Goal: Task Accomplishment & Management: Use online tool/utility

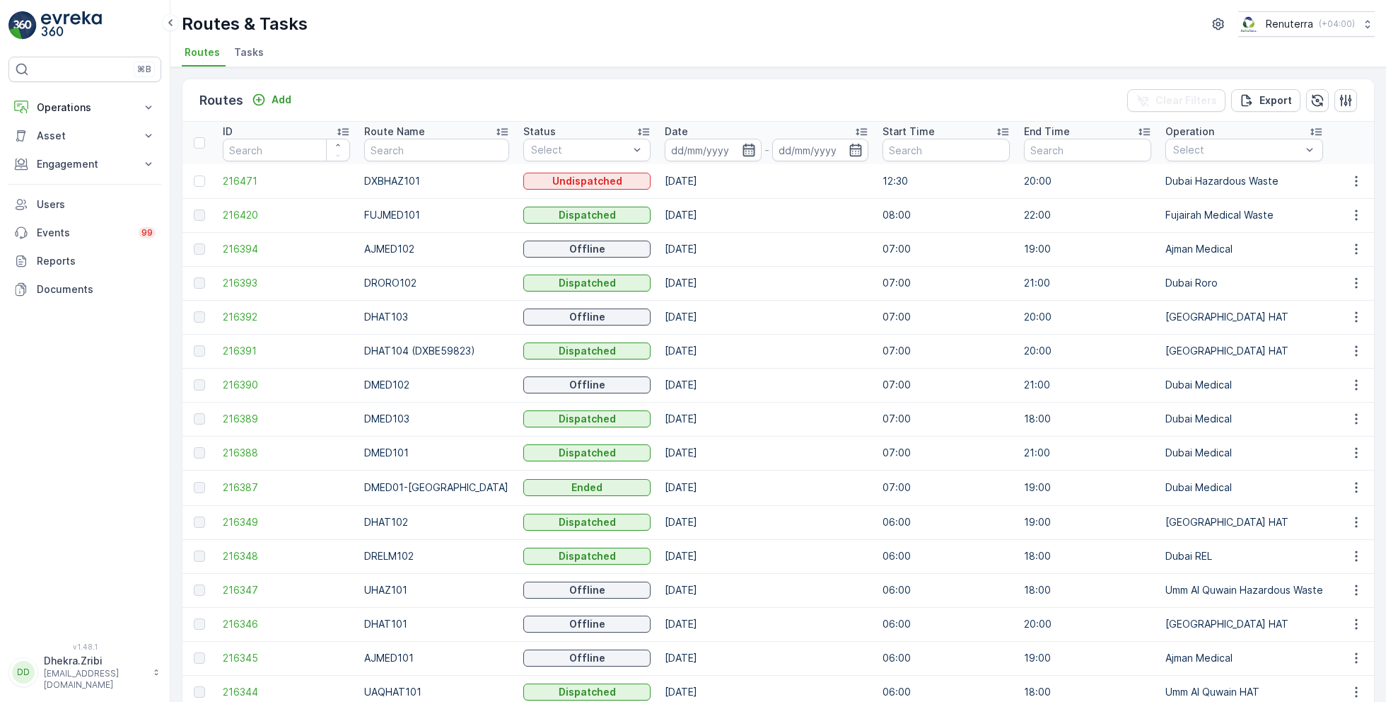
click at [742, 146] on icon "button" at bounding box center [749, 150] width 14 height 14
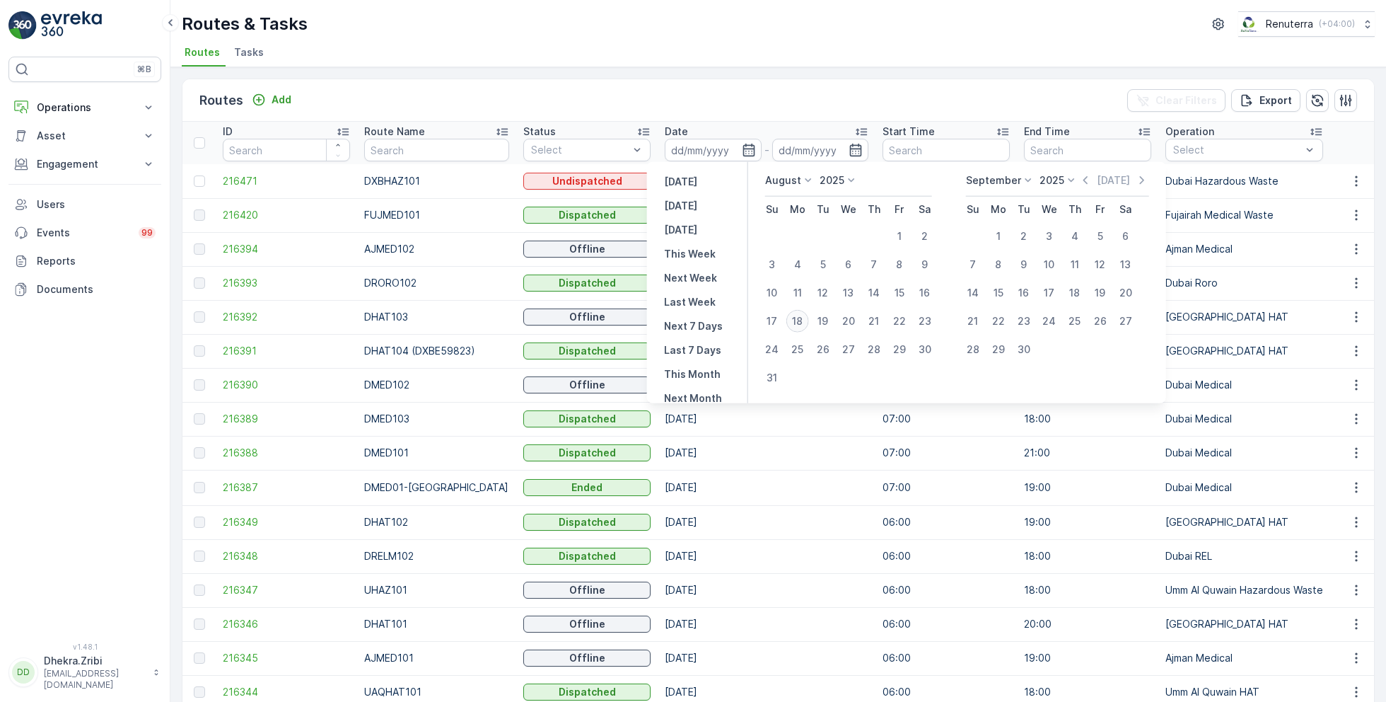
click at [801, 313] on div "18" at bounding box center [797, 321] width 23 height 23
type input "[DATE]"
click at [801, 313] on div "18" at bounding box center [797, 321] width 23 height 23
type input "[DATE]"
click at [912, 51] on ul "Routes Tasks" at bounding box center [773, 54] width 1182 height 24
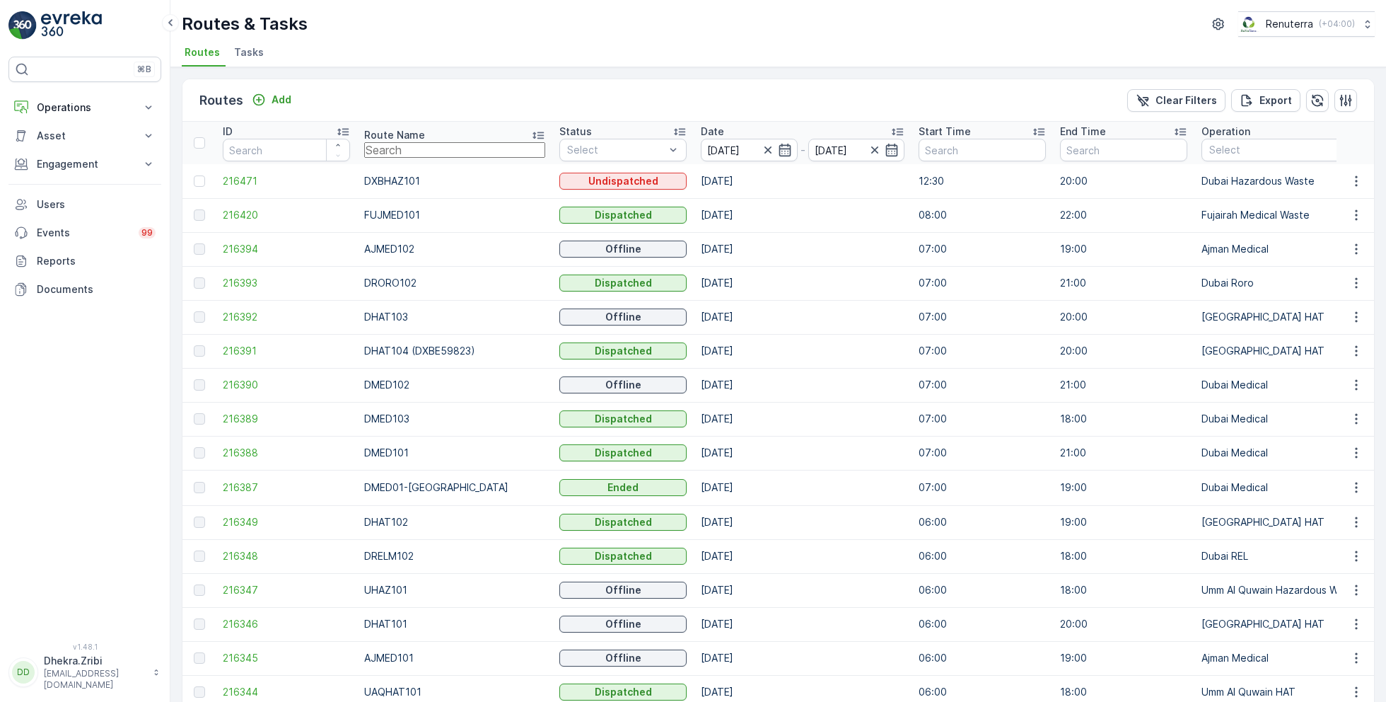
click at [414, 147] on input "text" at bounding box center [454, 150] width 181 height 16
type input "hat"
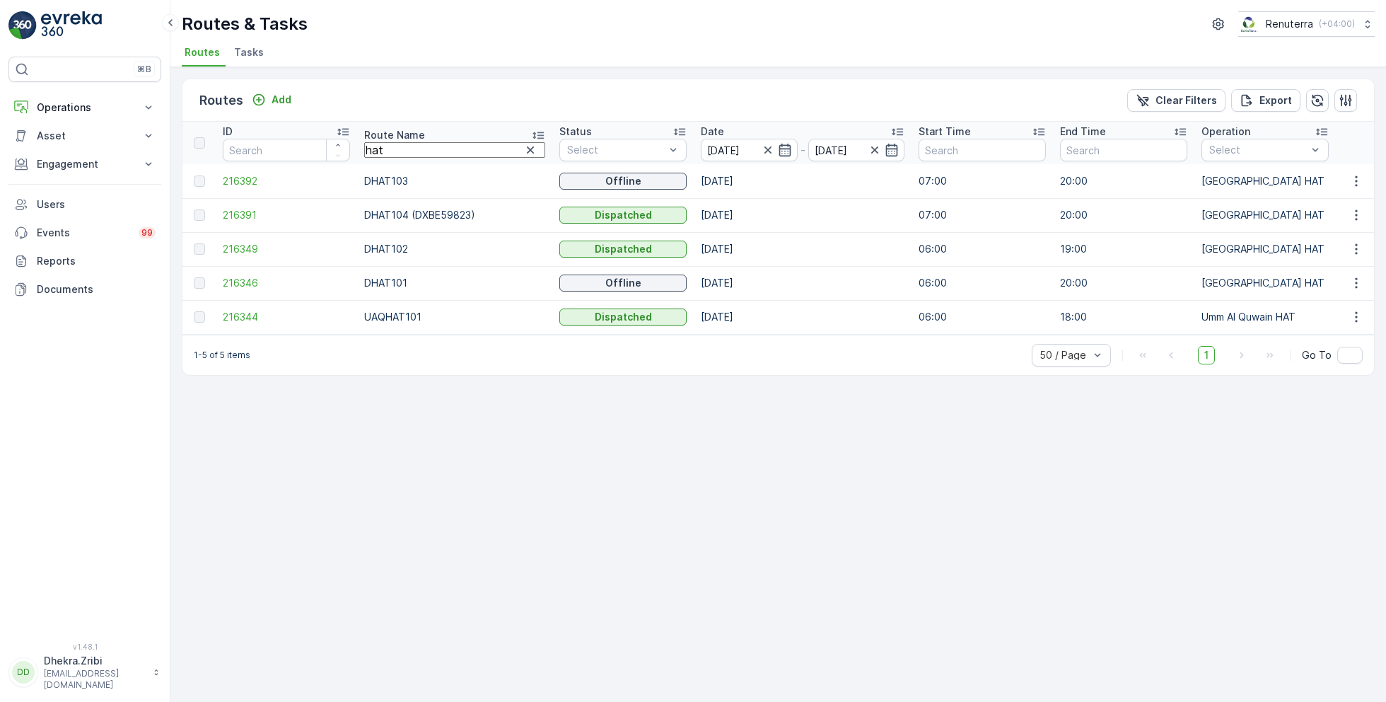
click at [531, 128] on icon at bounding box center [538, 135] width 14 height 14
click at [252, 184] on span "216346" at bounding box center [286, 181] width 127 height 14
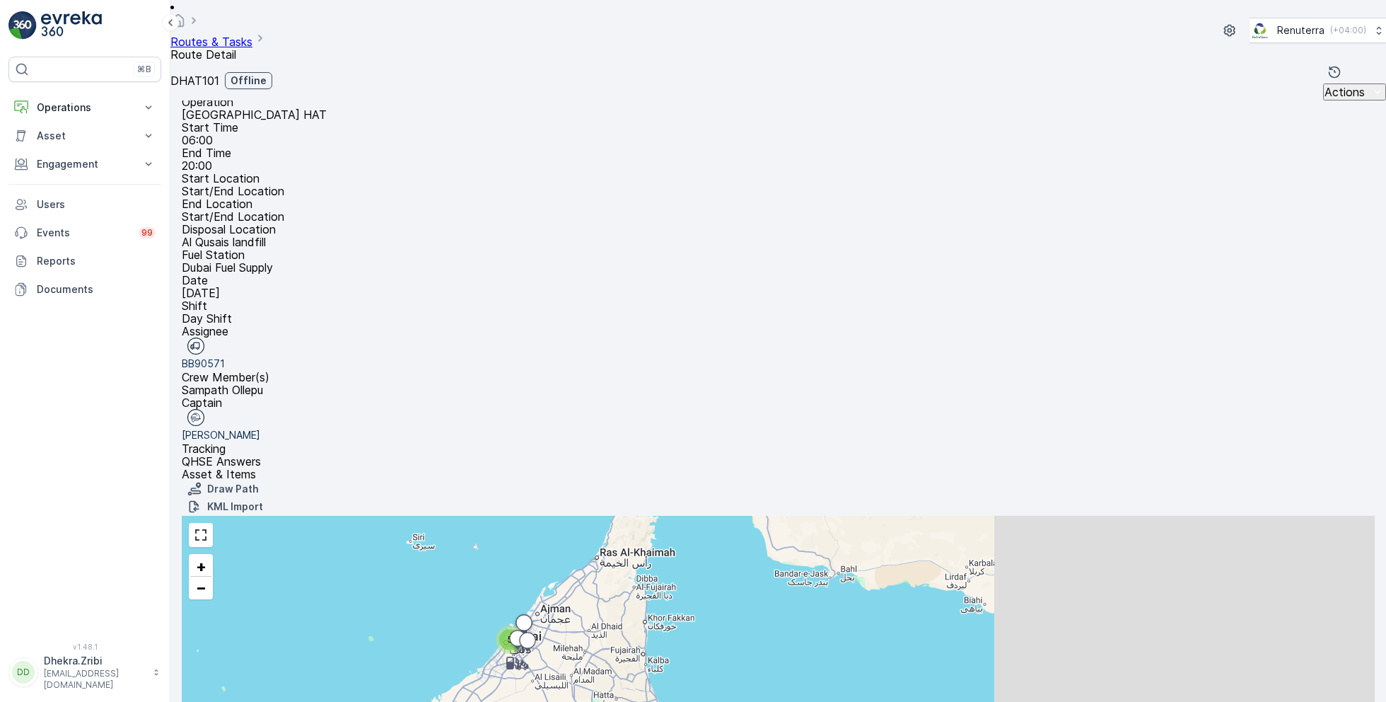
scroll to position [37, 0]
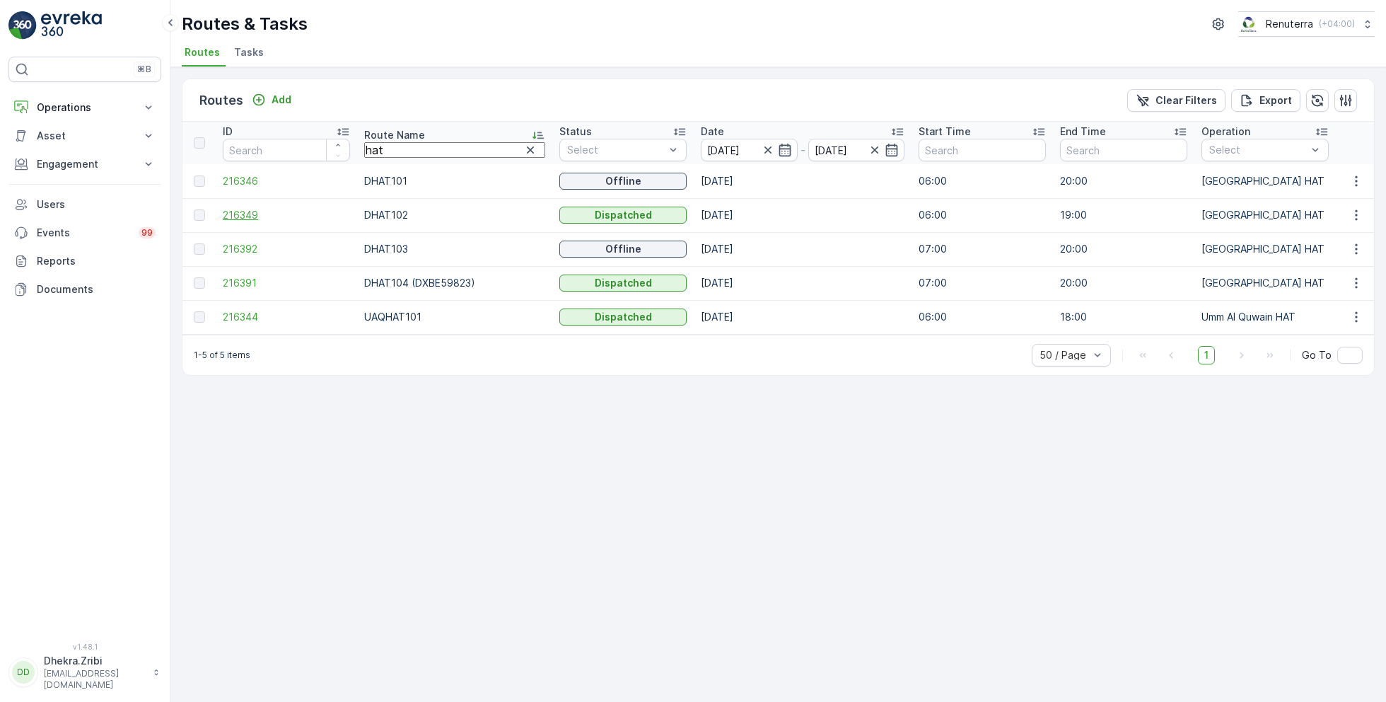
click at [255, 212] on span "216349" at bounding box center [286, 215] width 127 height 14
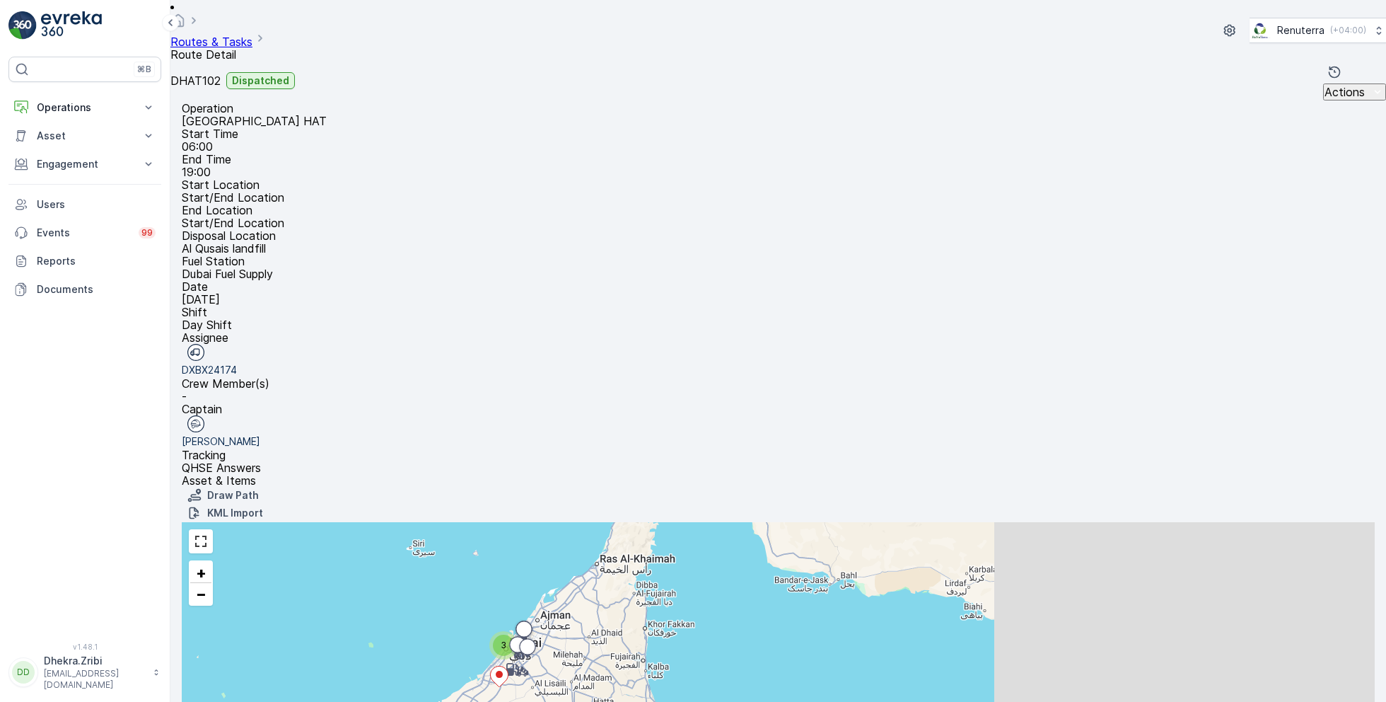
scroll to position [27, 0]
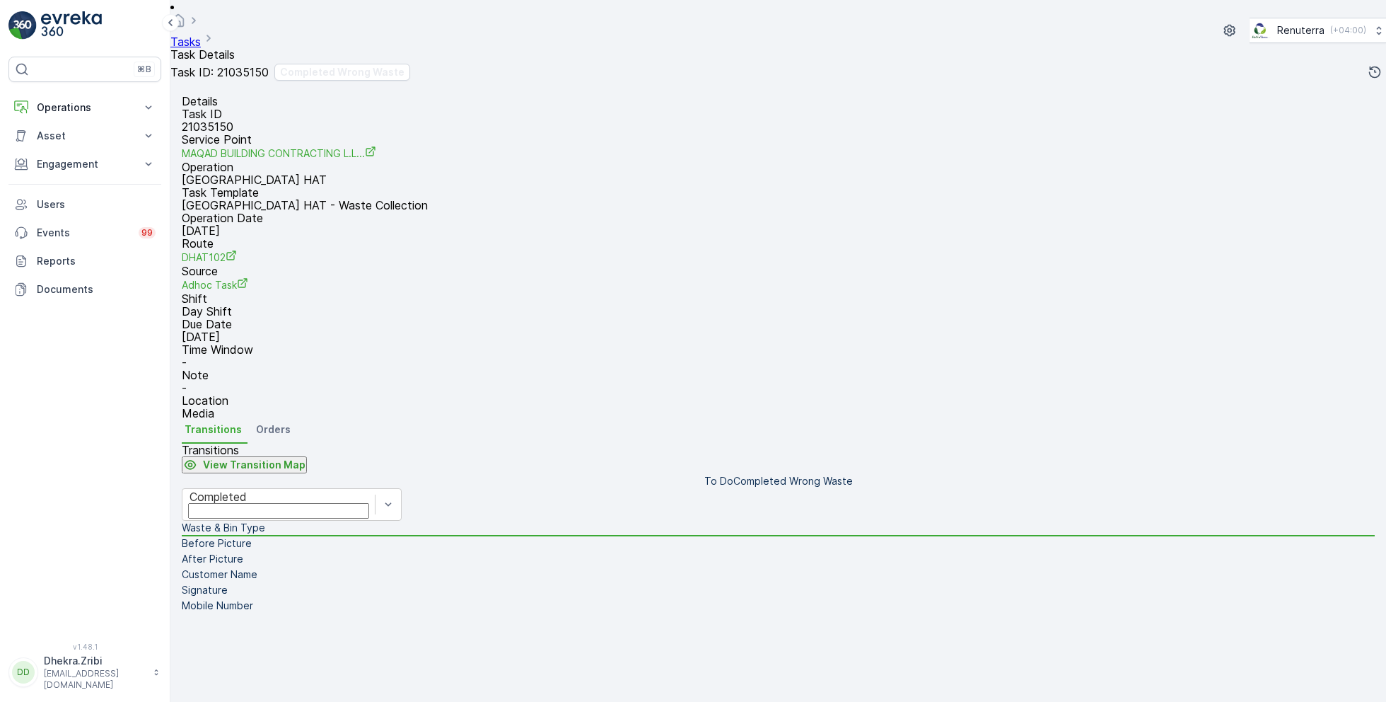
scroll to position [189, 0]
click at [359, 490] on div "Completed" at bounding box center [279, 496] width 178 height 13
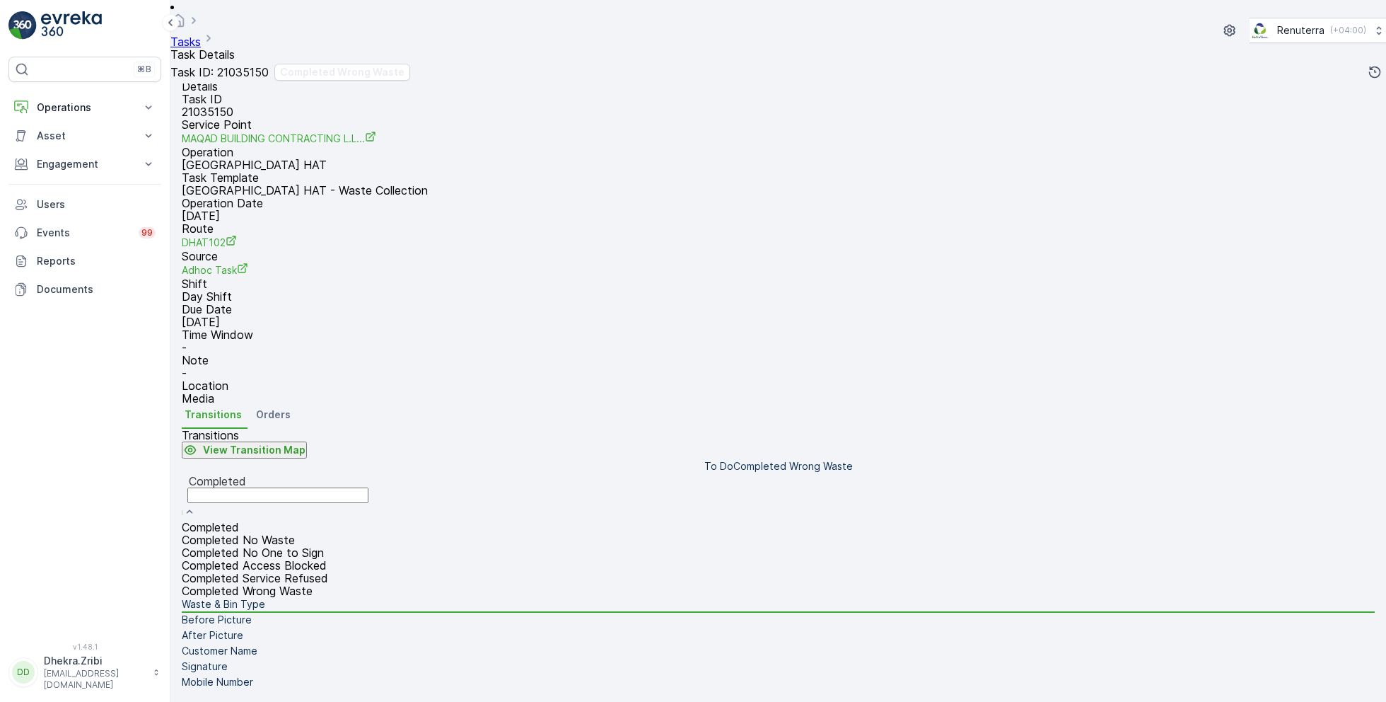
click at [313, 583] on span "Completed Wrong Waste" at bounding box center [247, 590] width 131 height 14
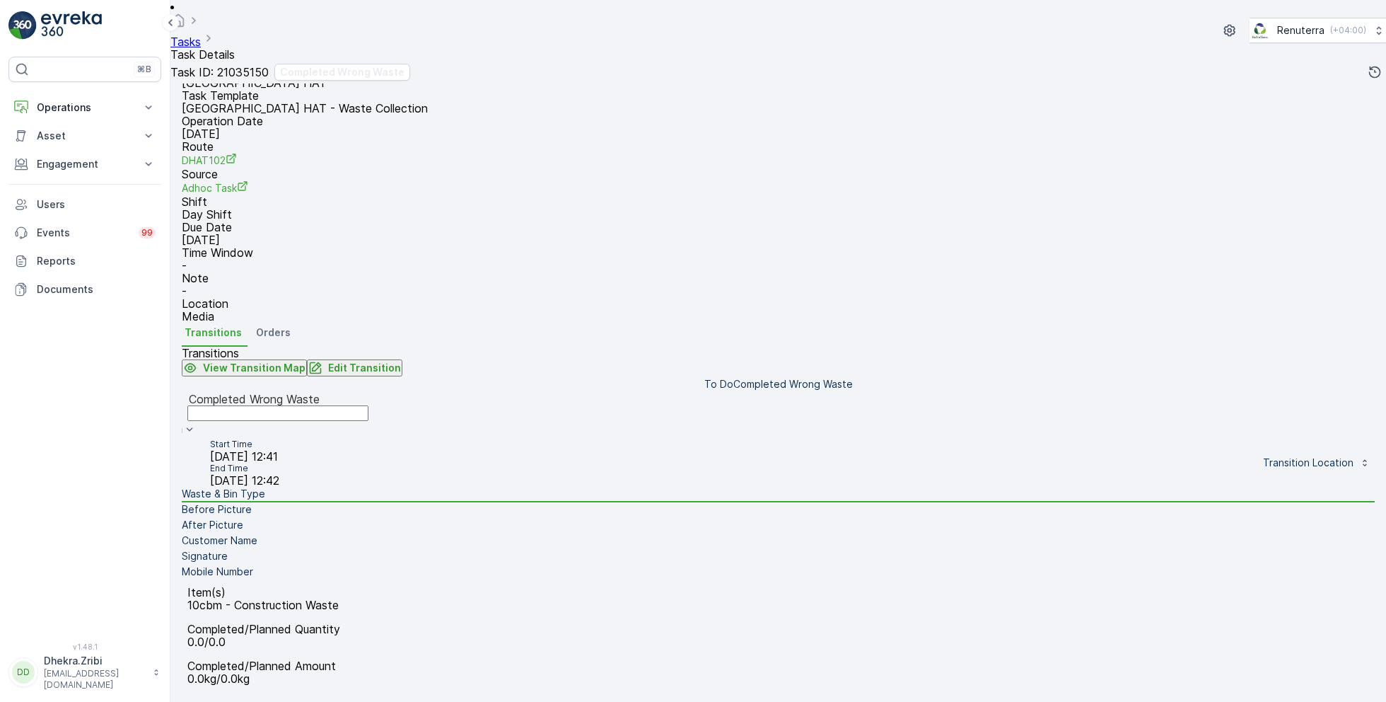
click at [296, 502] on li "Before Picture" at bounding box center [778, 510] width 1193 height 16
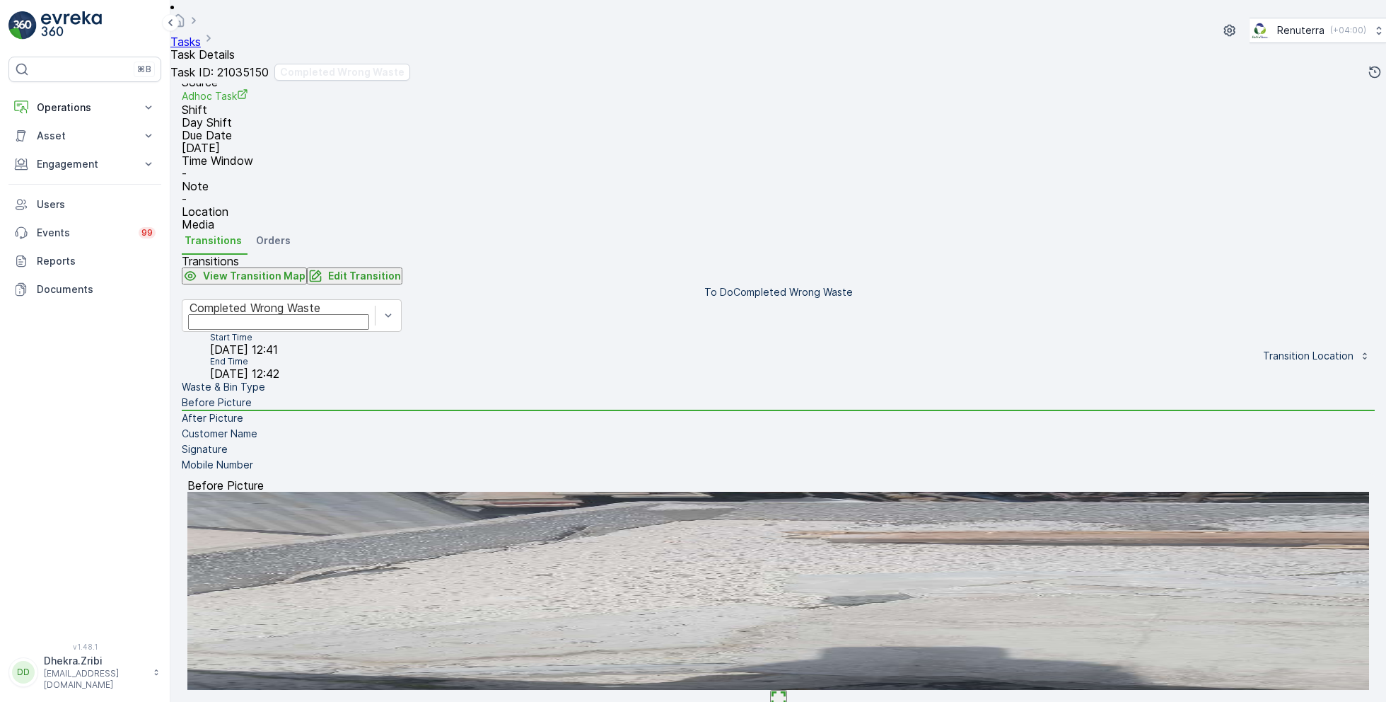
click at [288, 426] on li "After Picture" at bounding box center [778, 419] width 1193 height 16
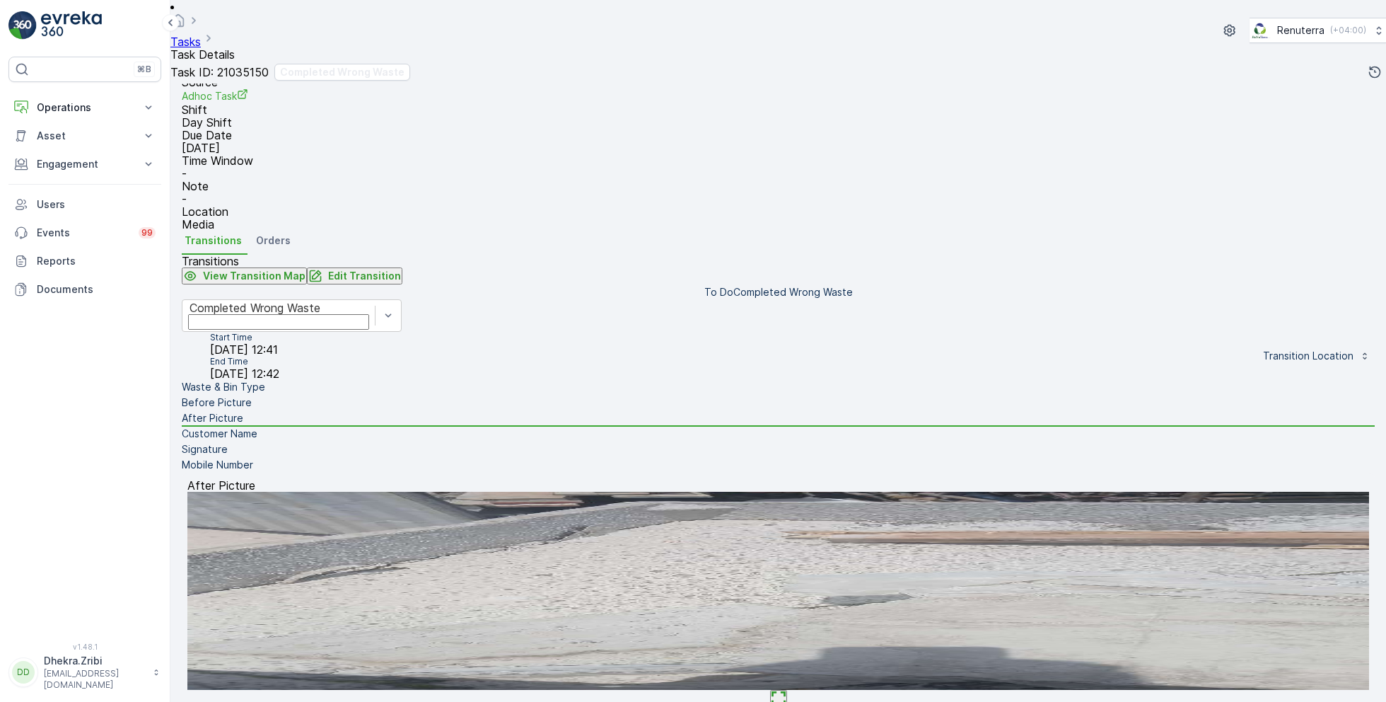
click at [786, 511] on img at bounding box center [778, 590] width 1182 height 198
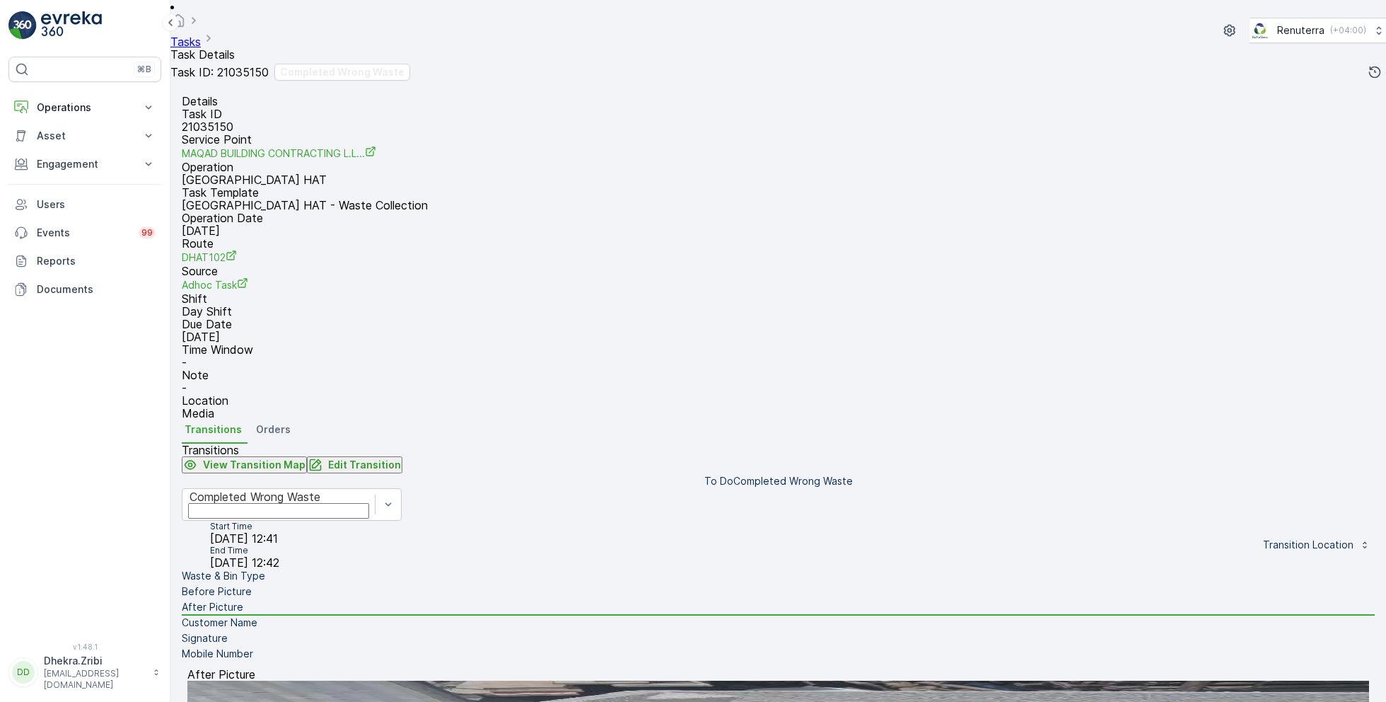
scroll to position [0, 0]
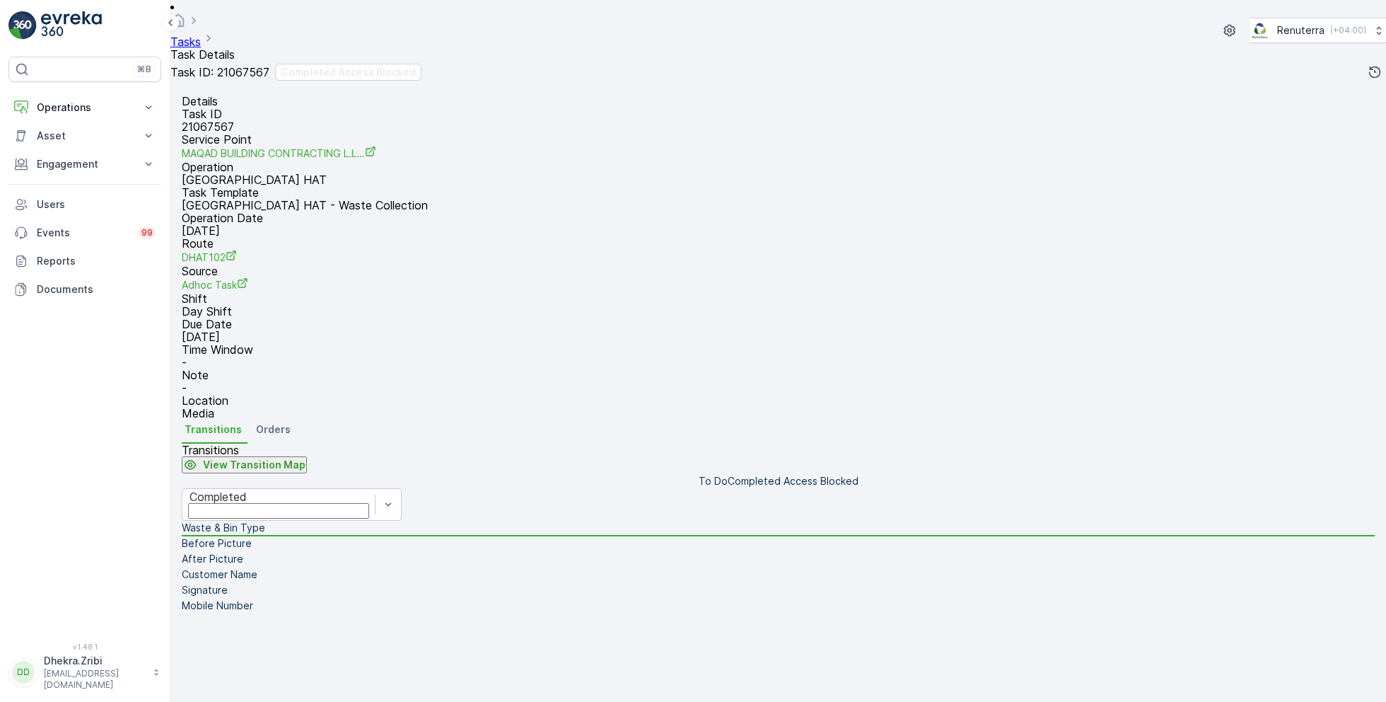
scroll to position [189, 0]
click at [368, 490] on div "Completed" at bounding box center [279, 496] width 178 height 13
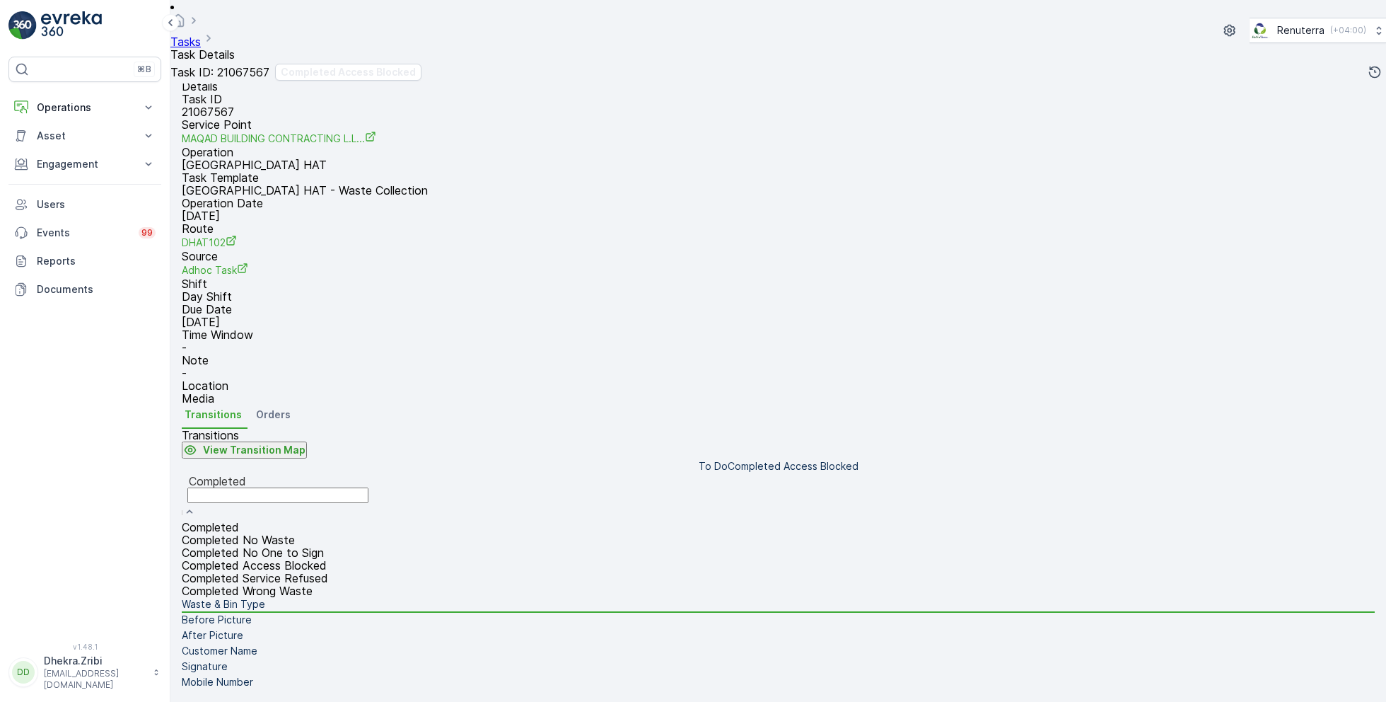
click at [324, 558] on span "Completed Access Blocked" at bounding box center [254, 565] width 145 height 14
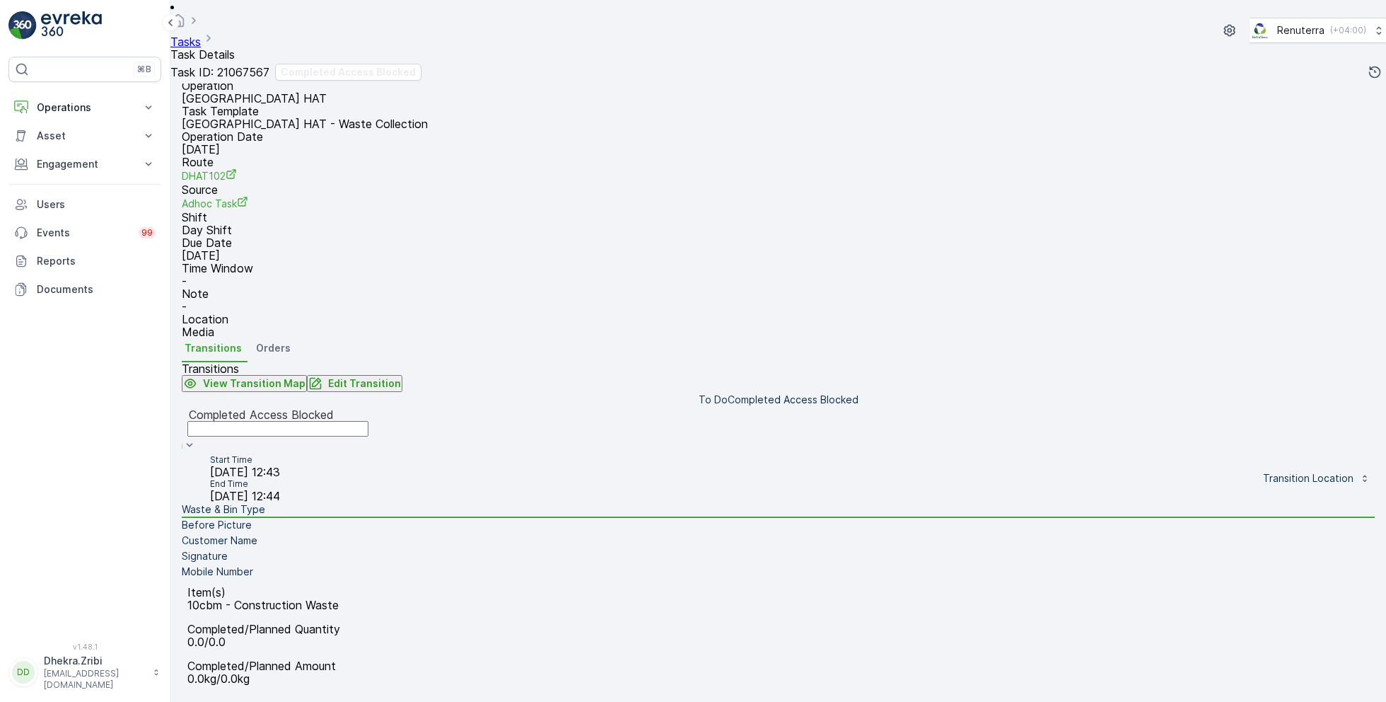
click at [305, 518] on li "Before Picture" at bounding box center [778, 526] width 1193 height 16
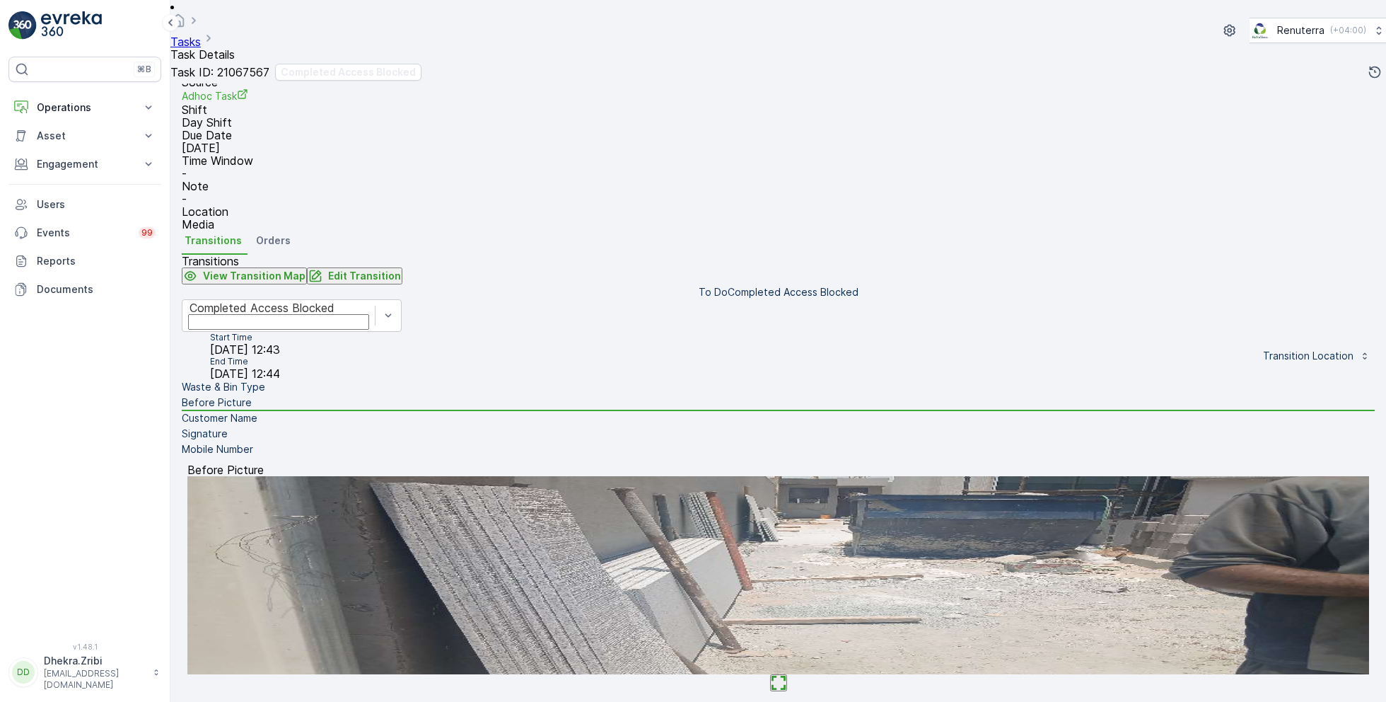
click at [286, 426] on li "Customer Name" at bounding box center [778, 419] width 1193 height 16
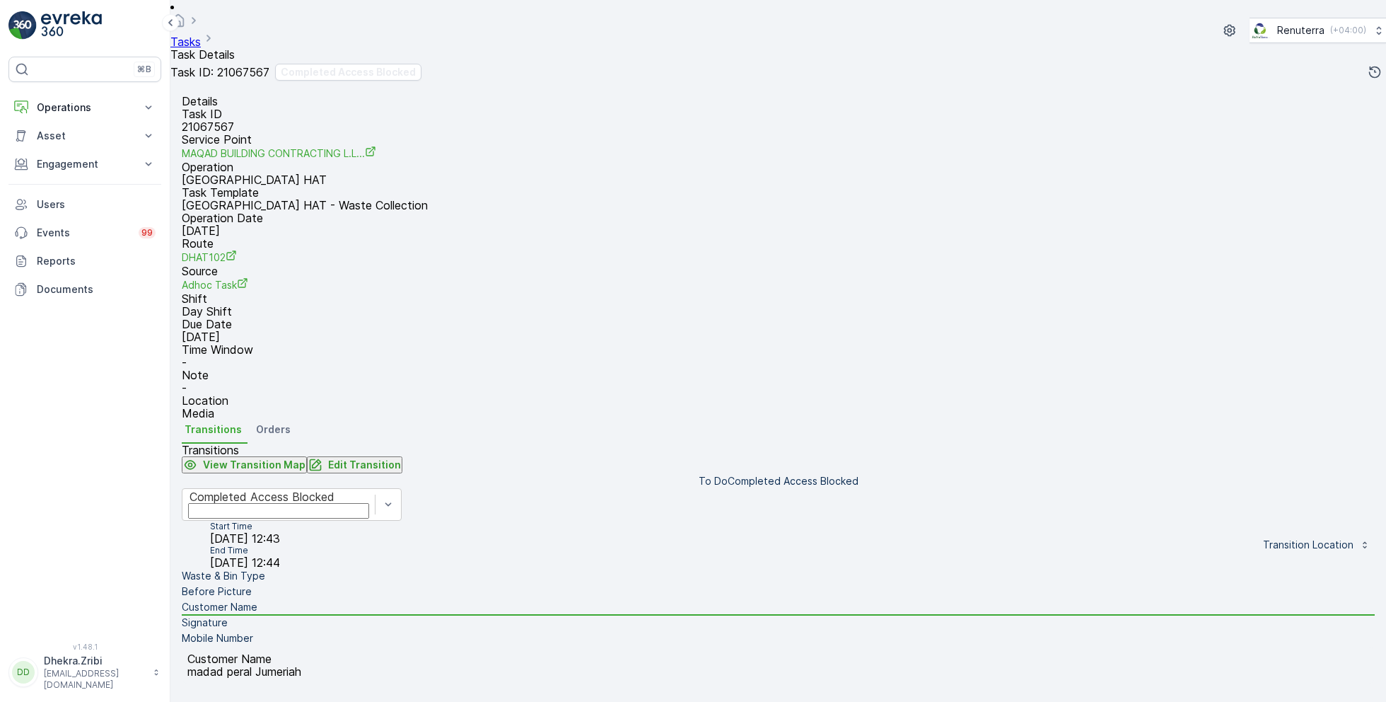
click at [296, 615] on li "Signature" at bounding box center [778, 623] width 1193 height 16
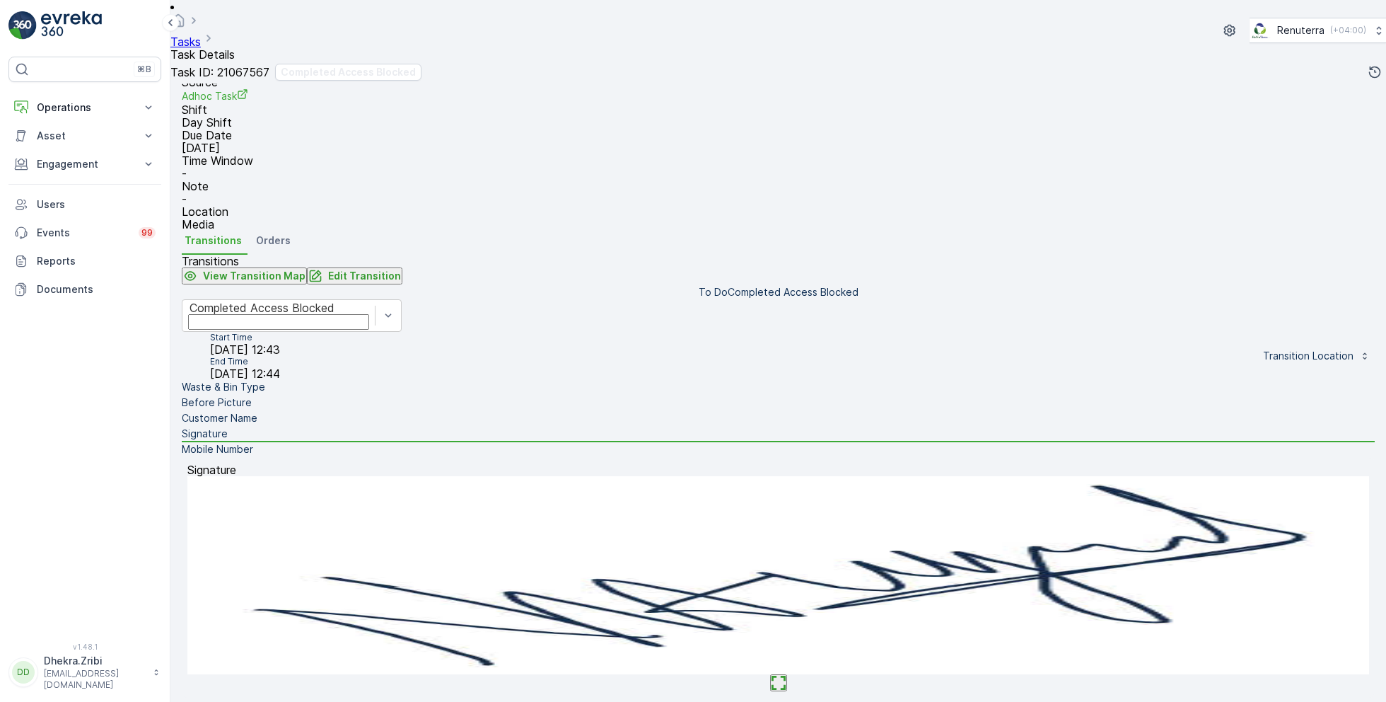
click at [295, 411] on li "Before Picture" at bounding box center [778, 403] width 1193 height 16
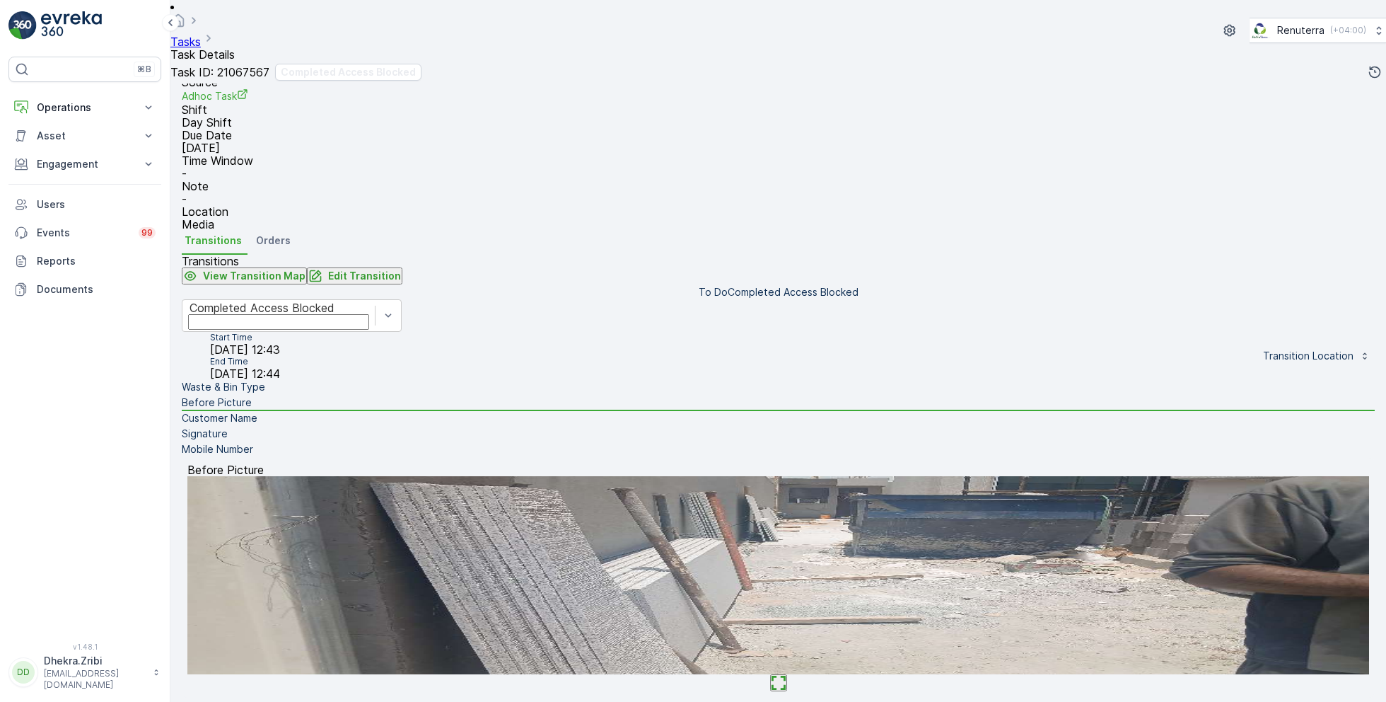
click at [798, 491] on img at bounding box center [778, 575] width 1182 height 198
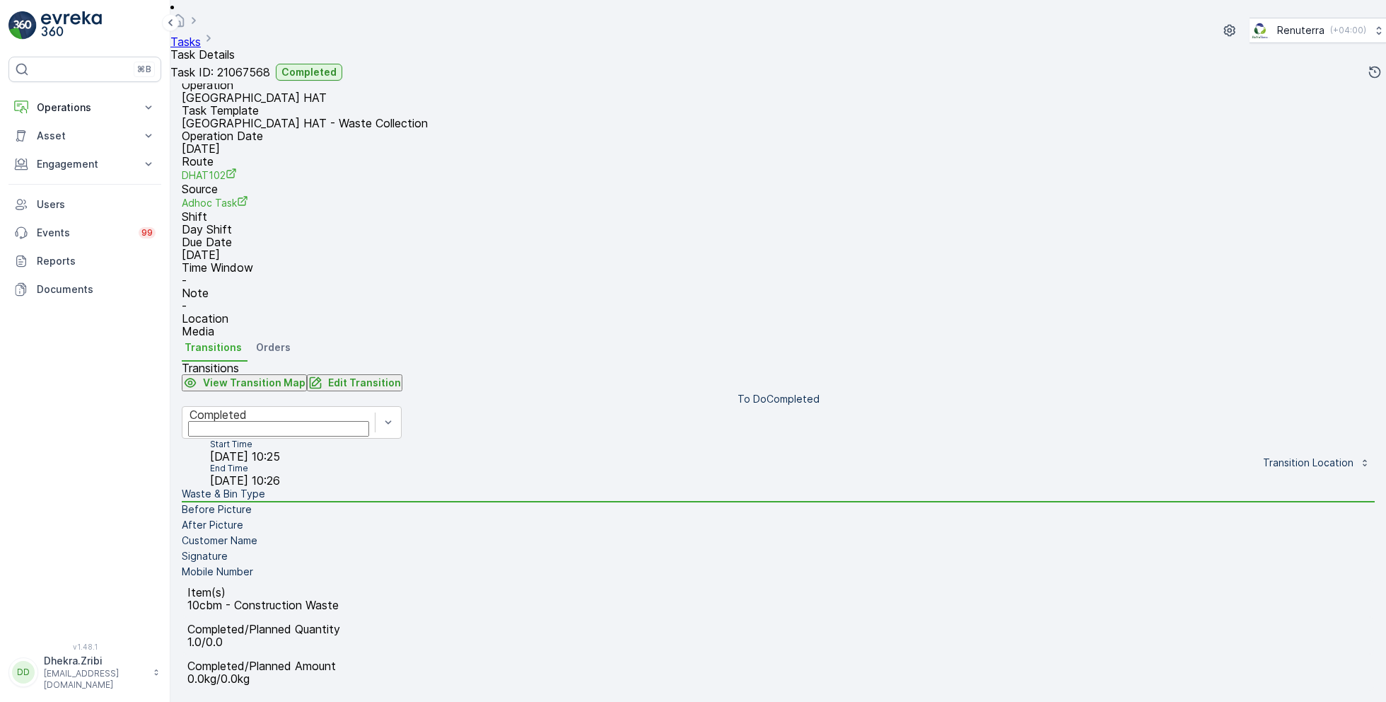
scroll to position [145, 0]
click at [298, 502] on li "Before Picture" at bounding box center [778, 510] width 1193 height 16
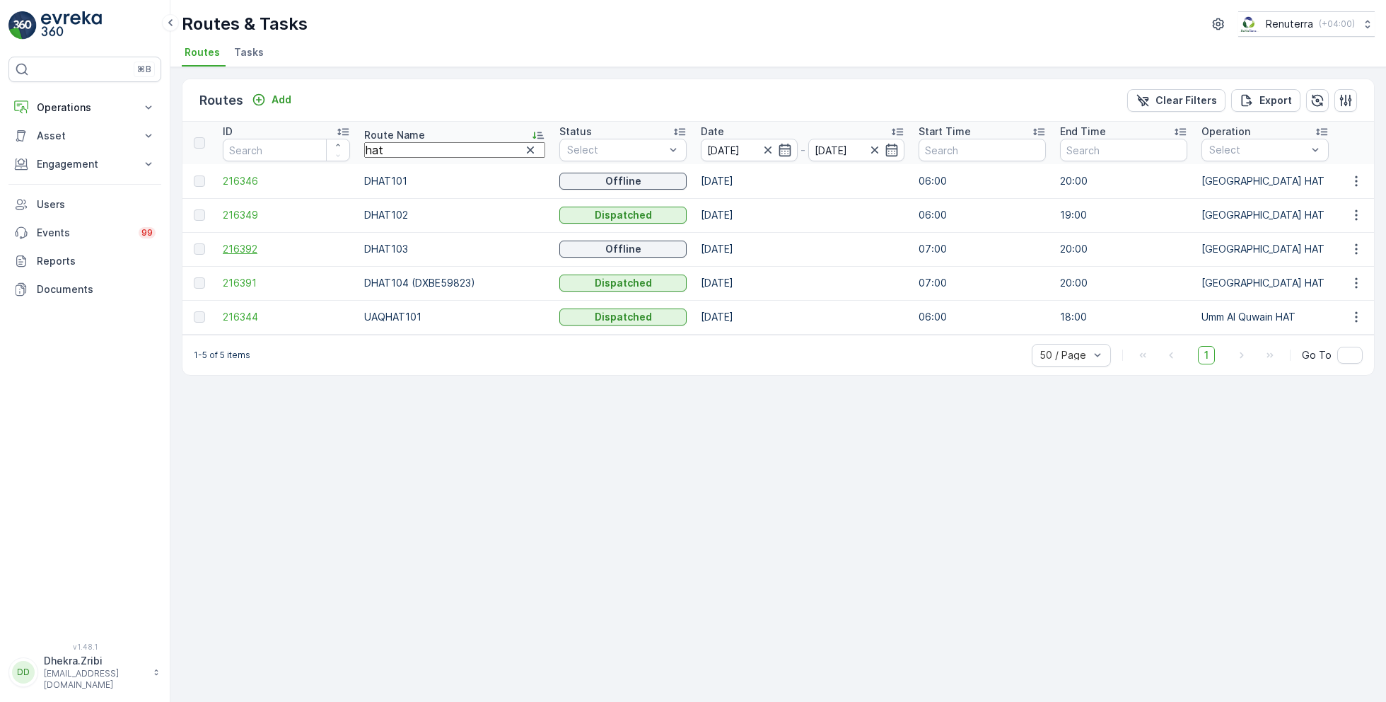
click at [250, 250] on span "216392" at bounding box center [286, 249] width 127 height 14
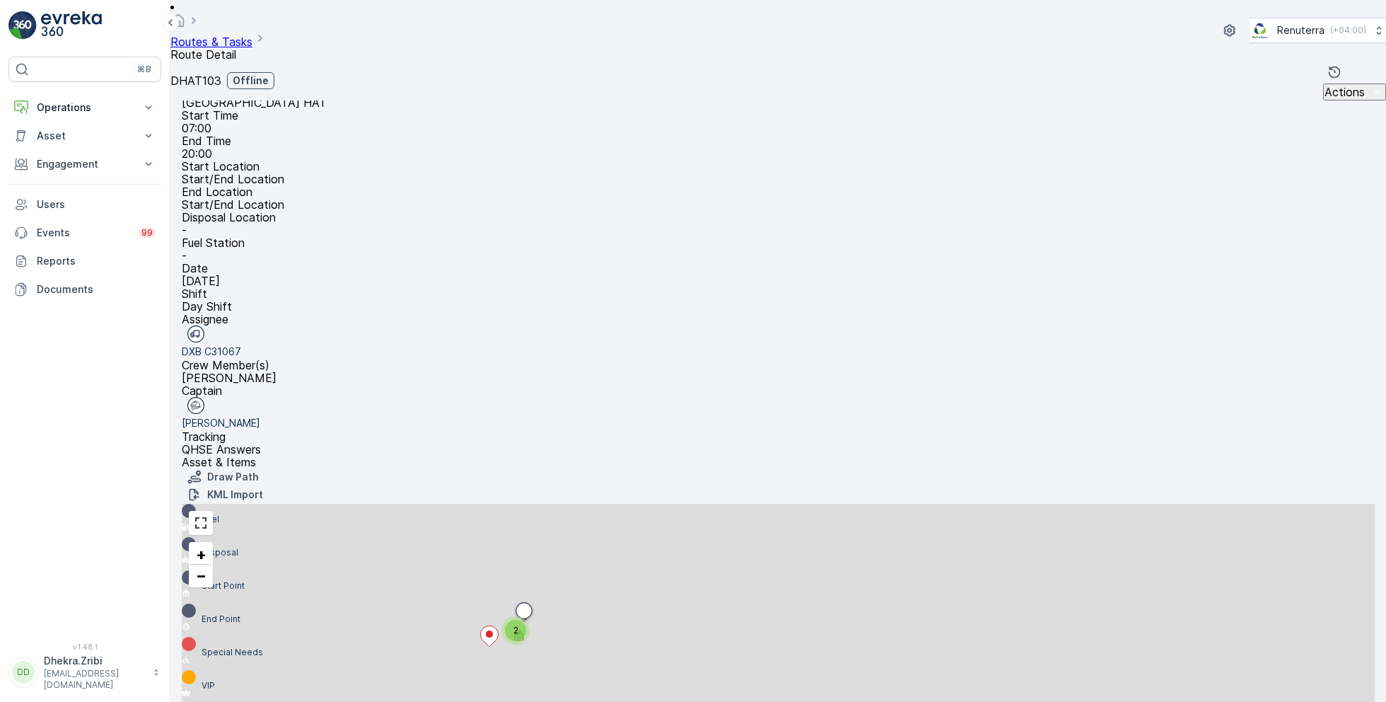
scroll to position [27, 0]
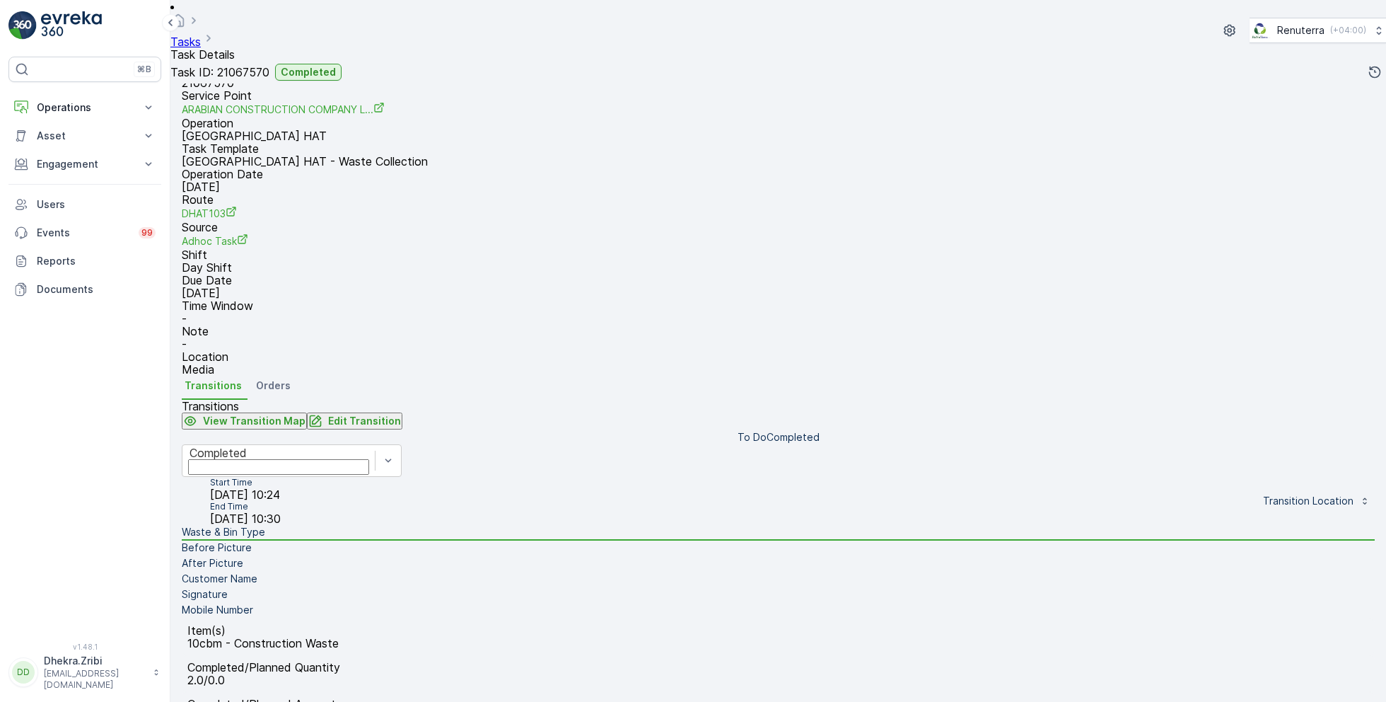
scroll to position [52, 0]
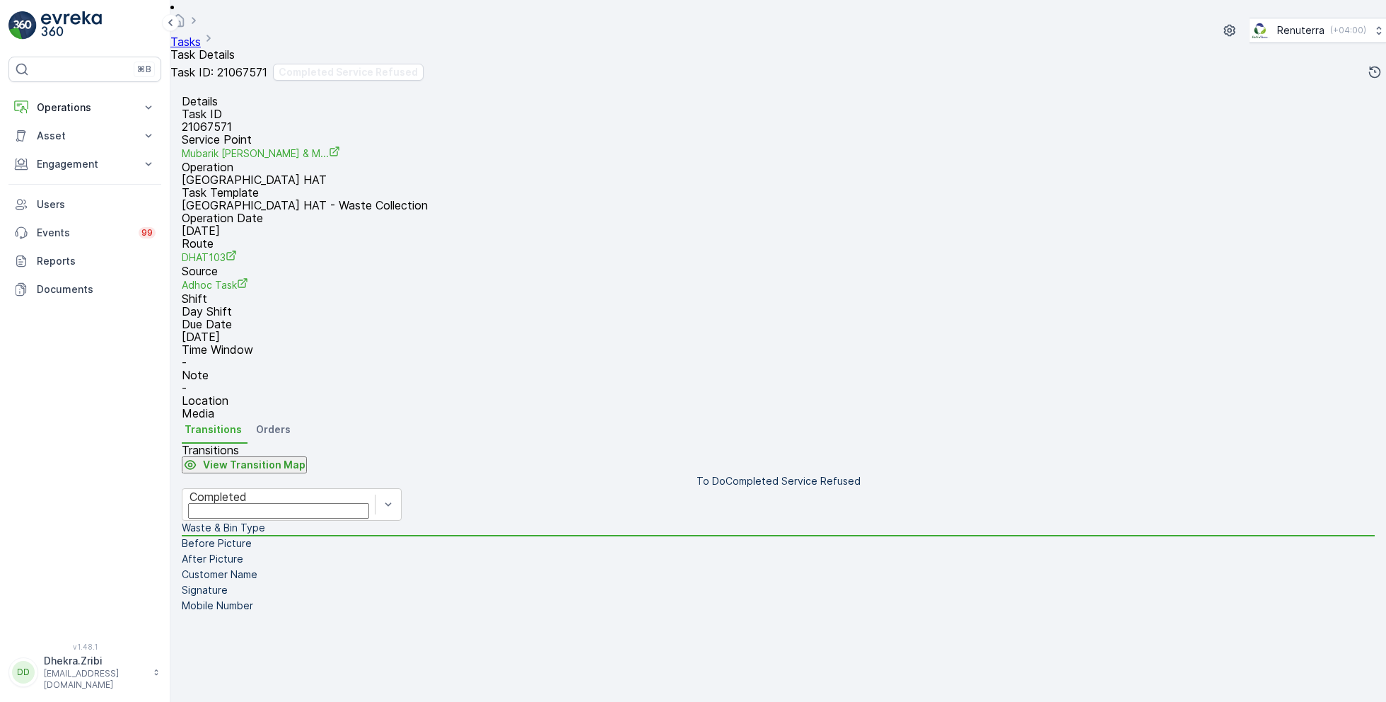
scroll to position [189, 0]
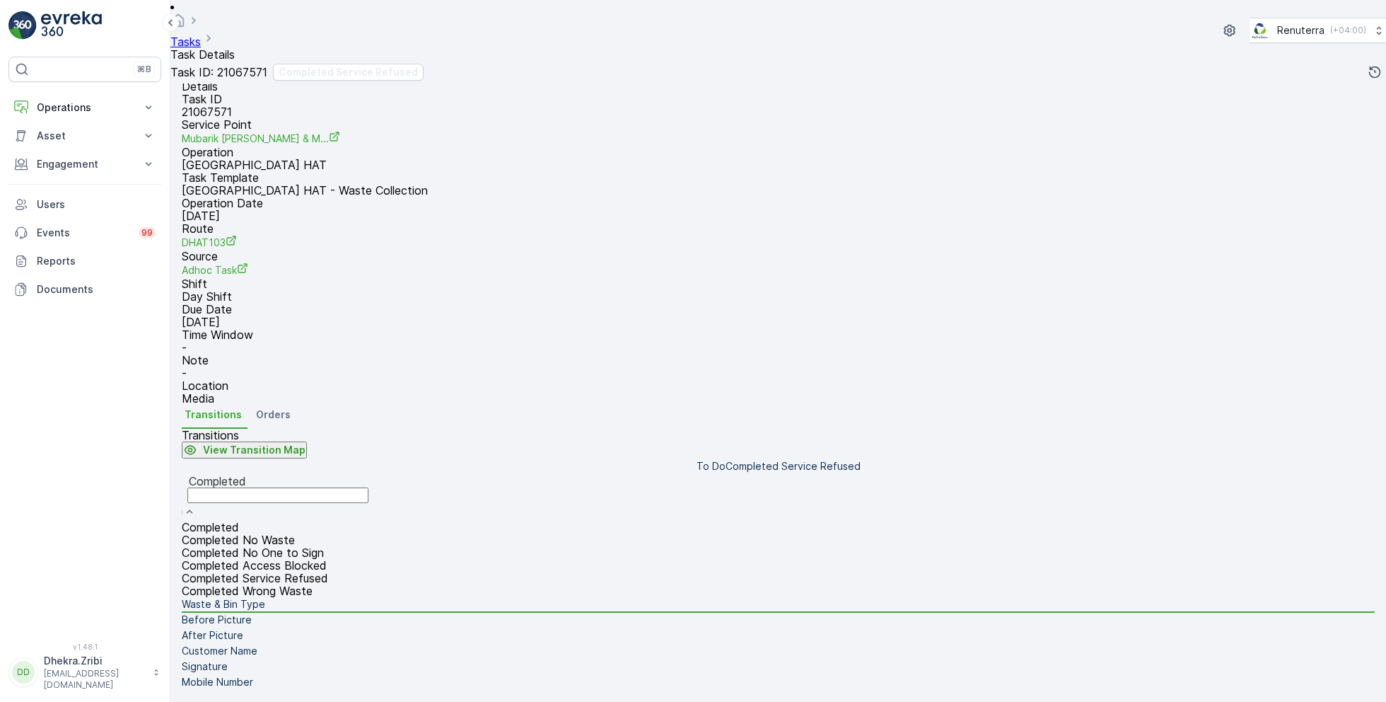
click at [374, 473] on div "Completed" at bounding box center [278, 496] width 192 height 47
click at [328, 571] on span "Completed Service Refused" at bounding box center [255, 578] width 146 height 14
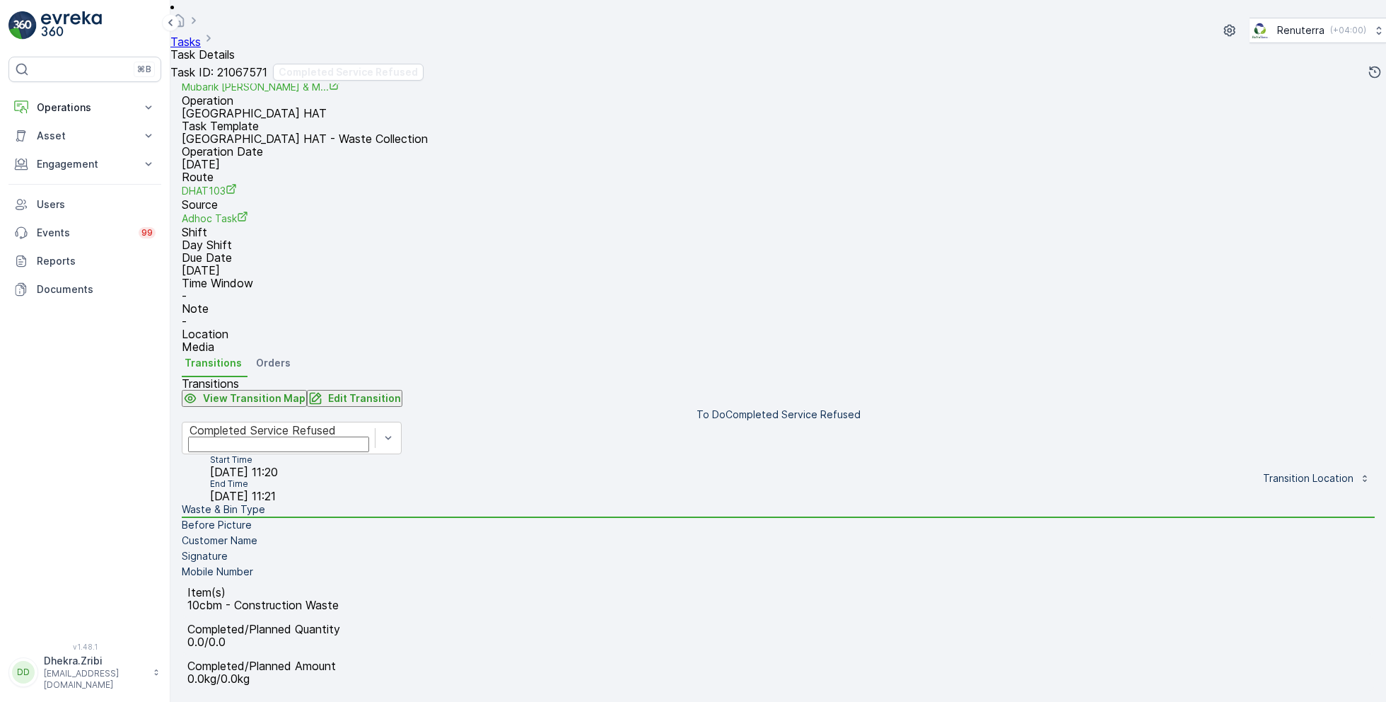
click at [346, 518] on li "Before Picture" at bounding box center [778, 526] width 1193 height 16
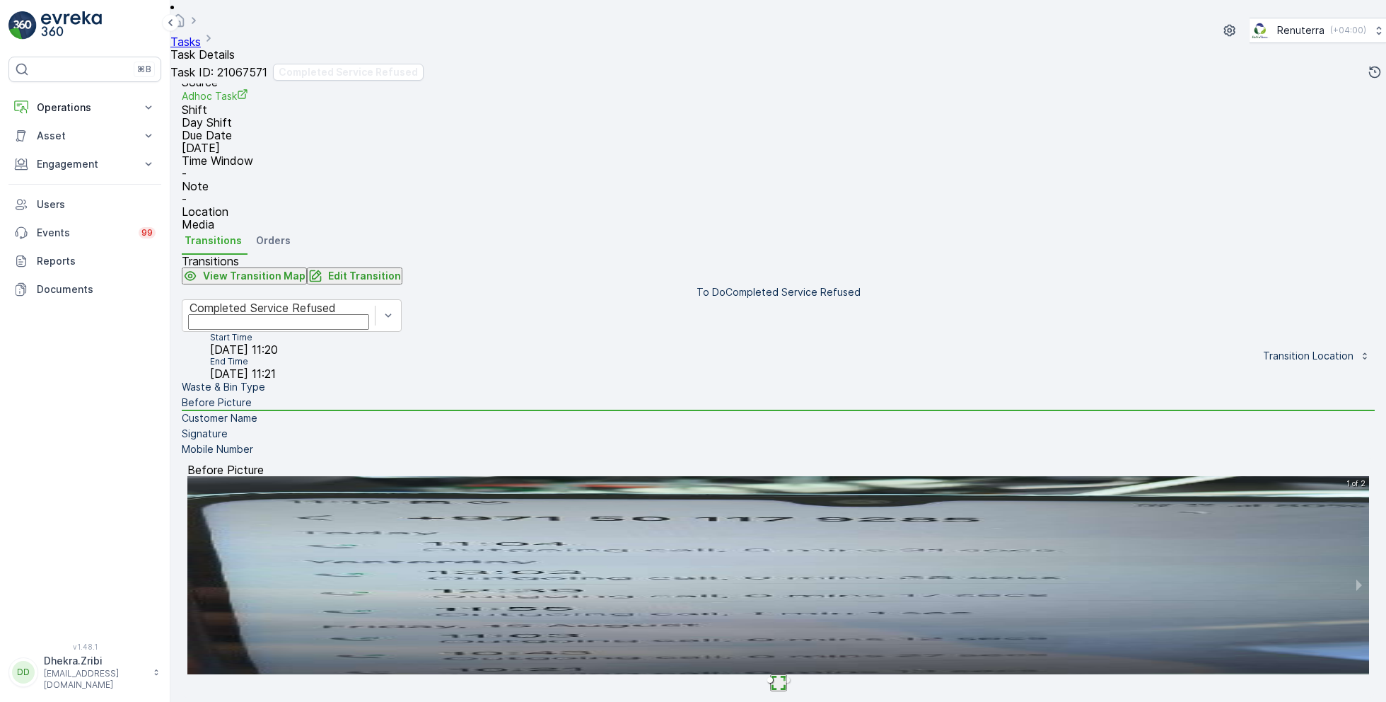
click at [347, 426] on li "Customer Name" at bounding box center [778, 419] width 1193 height 16
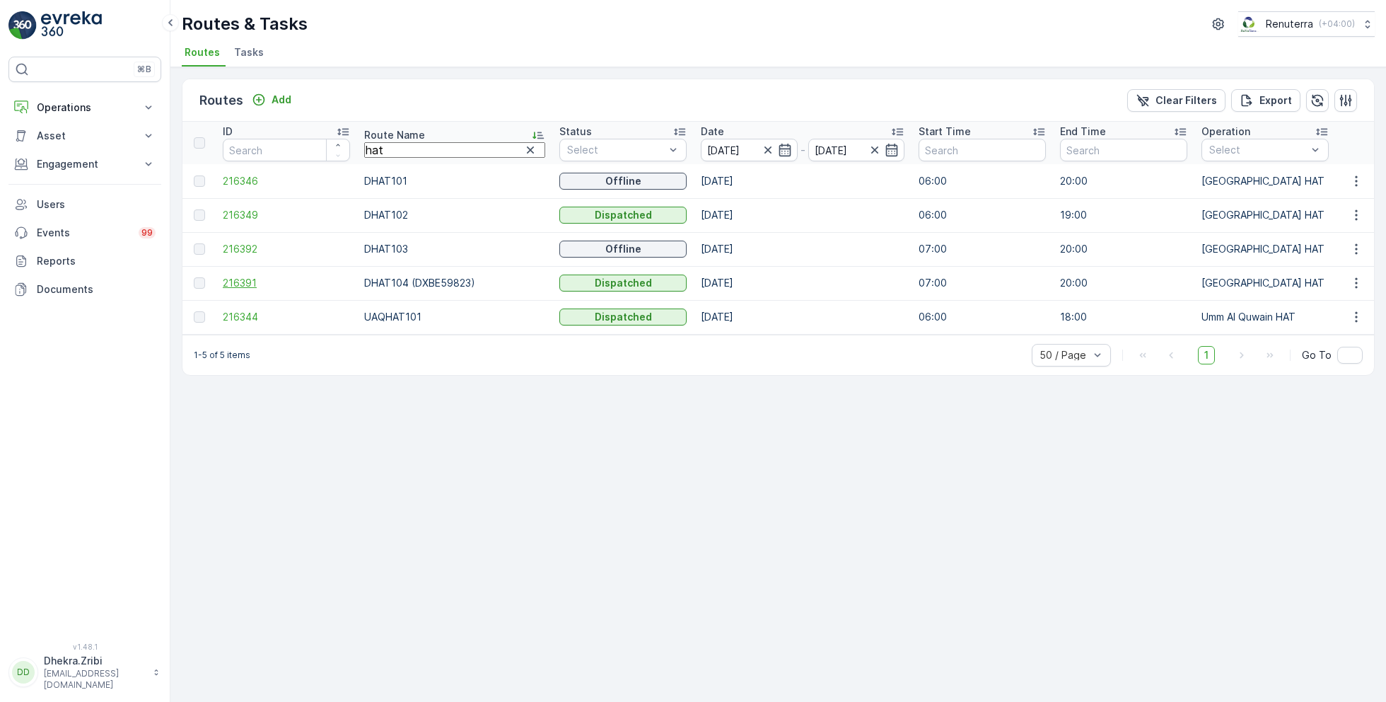
click at [225, 277] on span "216391" at bounding box center [286, 283] width 127 height 14
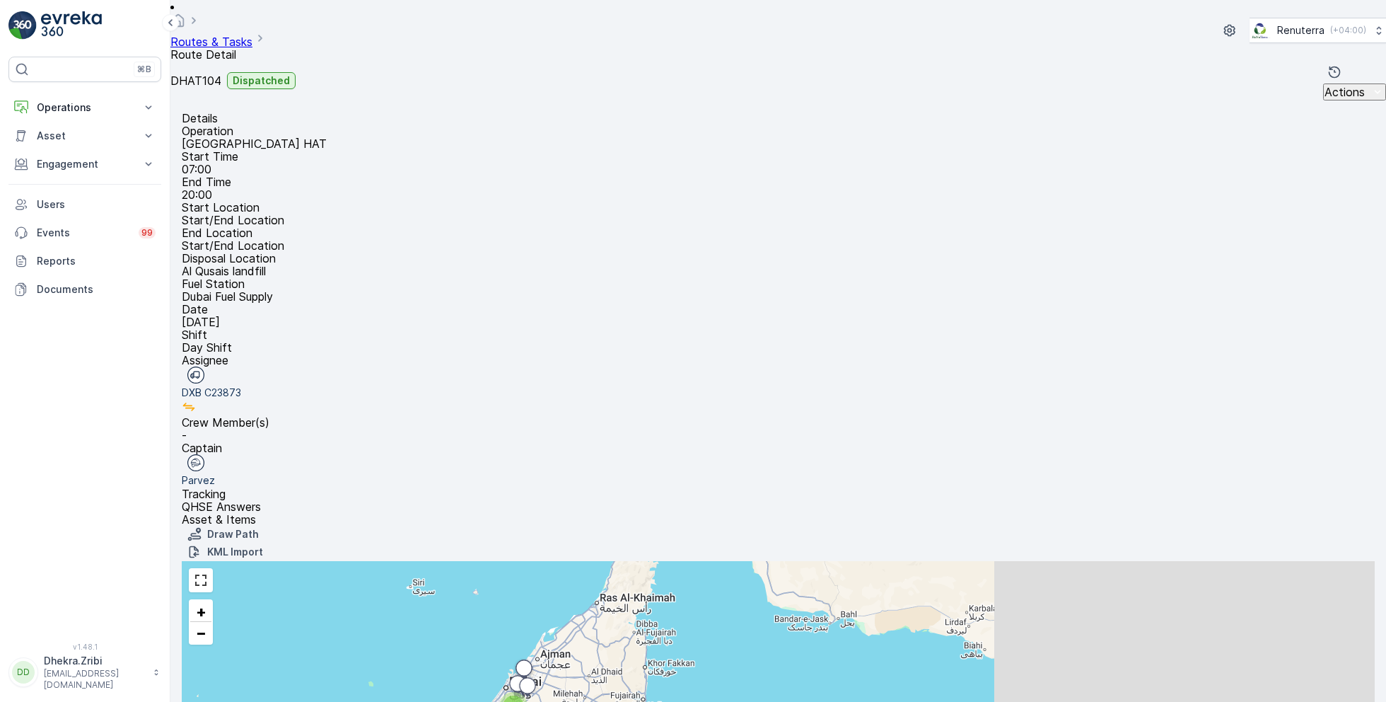
scroll to position [44, 0]
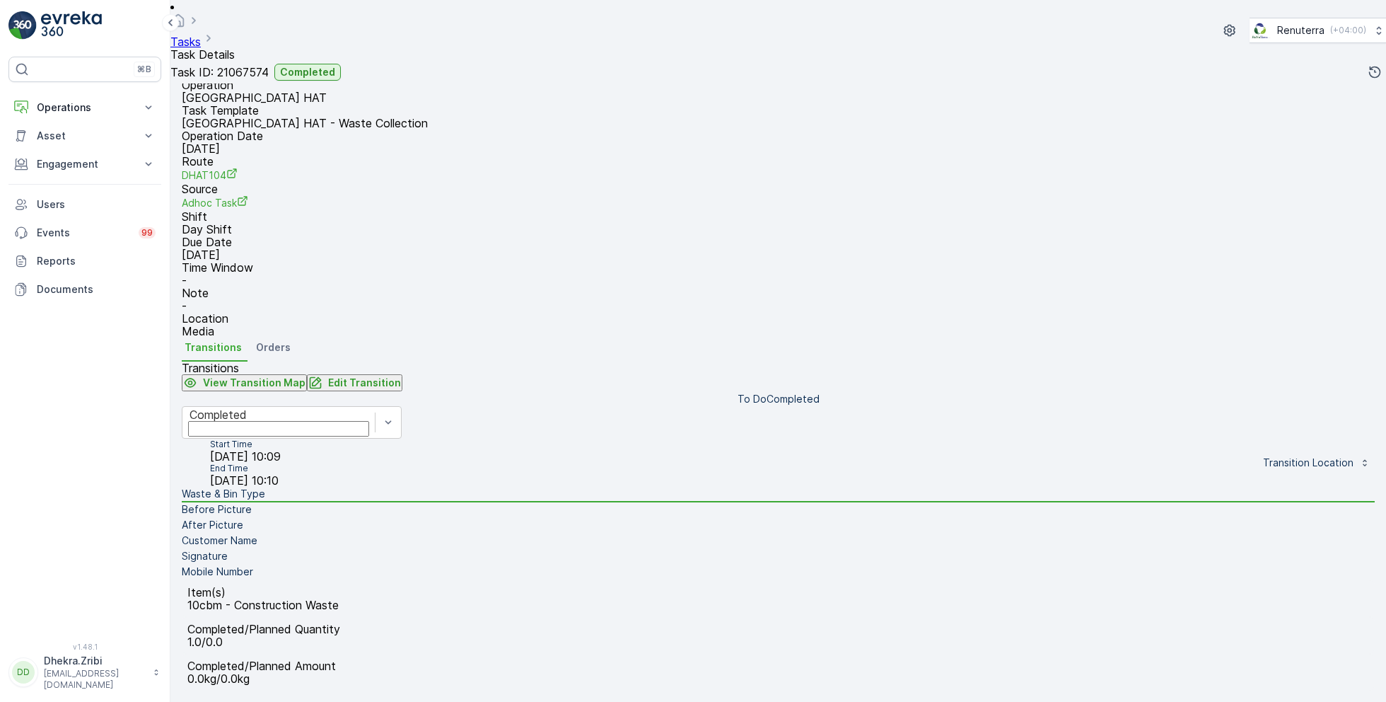
scroll to position [140, 0]
click at [318, 502] on li "Before Picture" at bounding box center [778, 510] width 1193 height 16
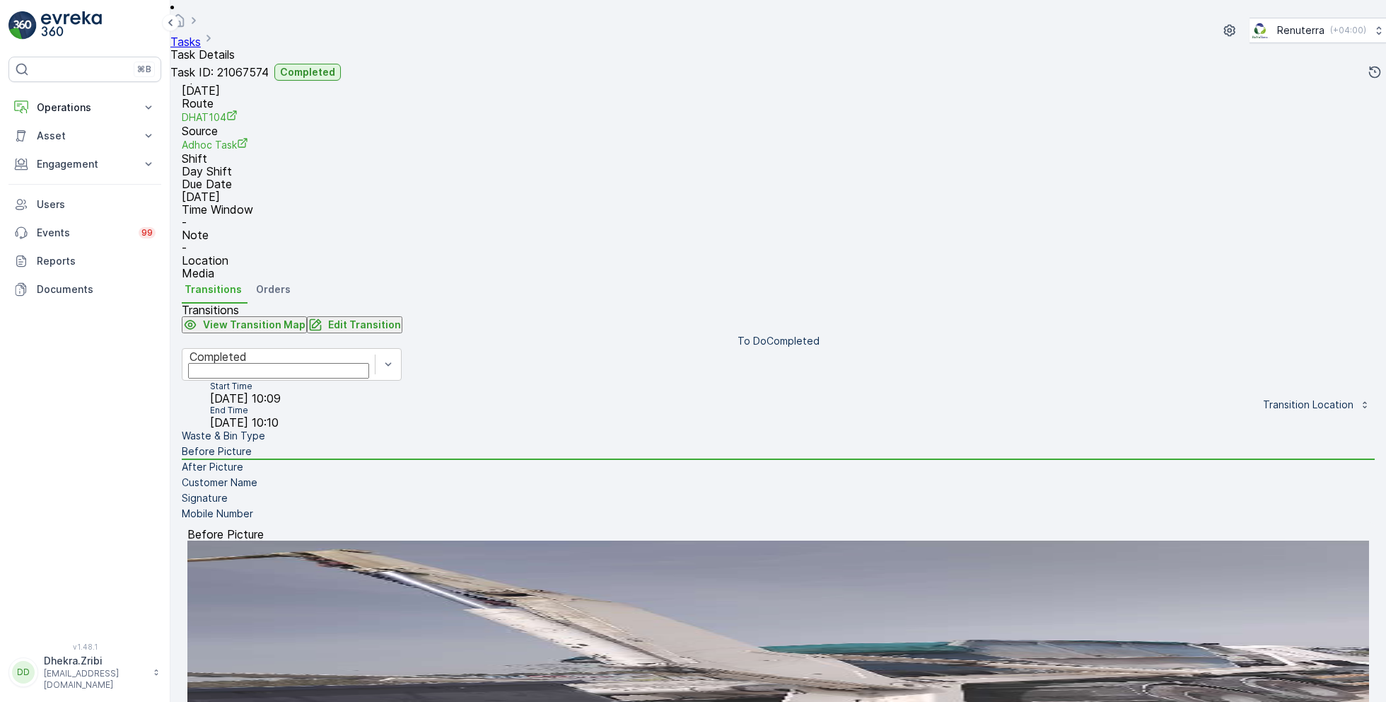
click at [322, 444] on li "Waste & Bin Type" at bounding box center [778, 437] width 1193 height 16
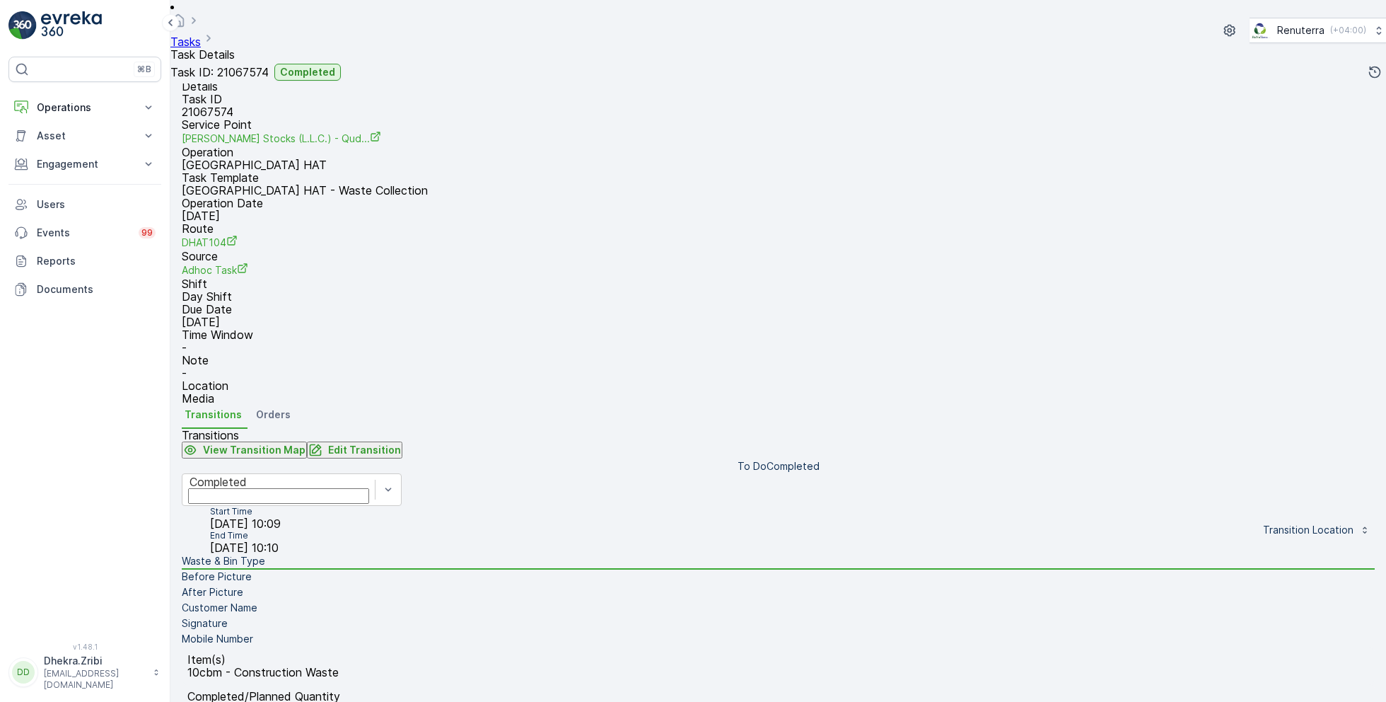
scroll to position [0, 0]
